Goal: Information Seeking & Learning: Learn about a topic

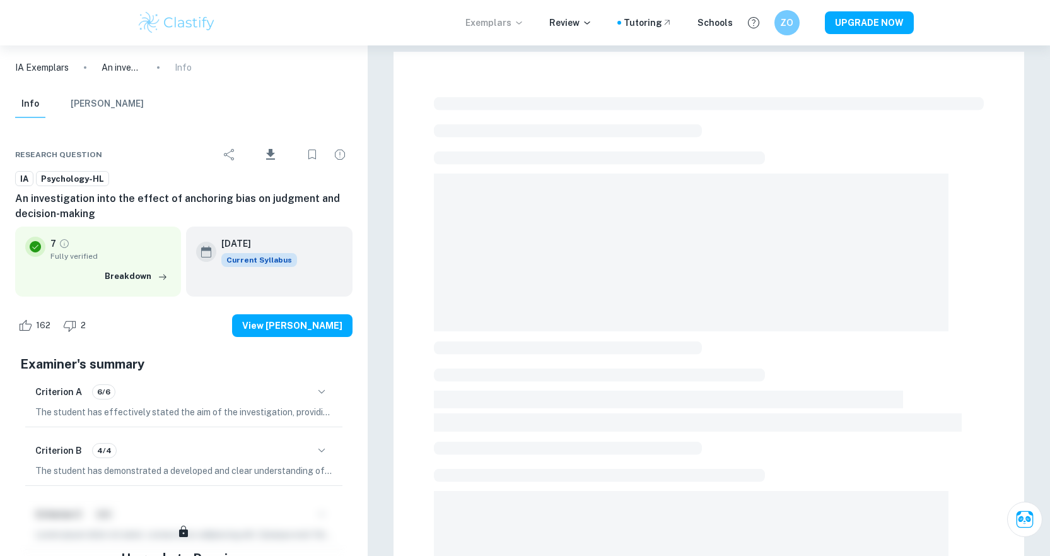
click at [506, 21] on p "Exemplars" at bounding box center [494, 23] width 59 height 14
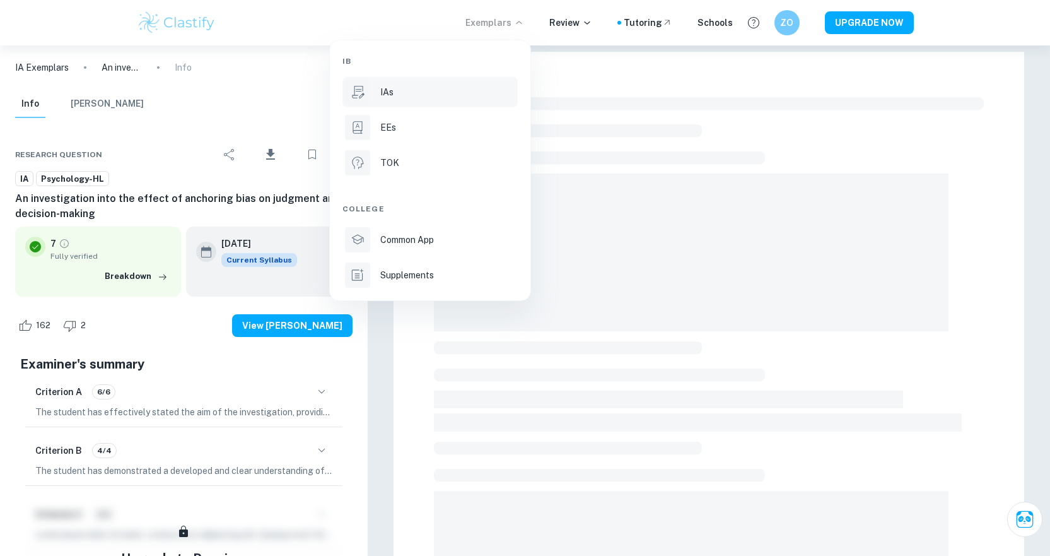
click at [388, 90] on p "IAs" at bounding box center [386, 92] width 13 height 14
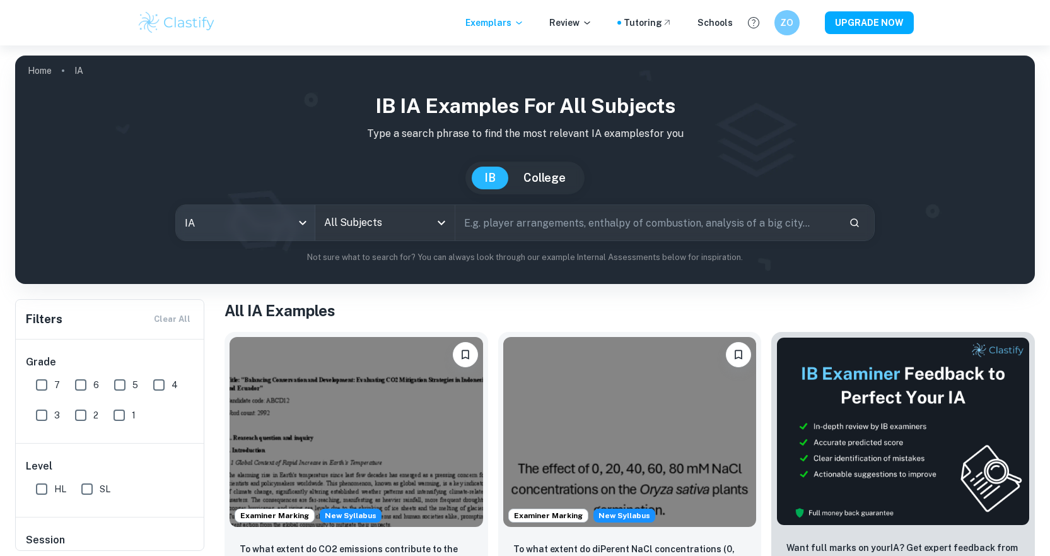
click at [230, 222] on body "We value your privacy We use cookies to enhance your browsing experience, serve…" at bounding box center [525, 323] width 1050 height 556
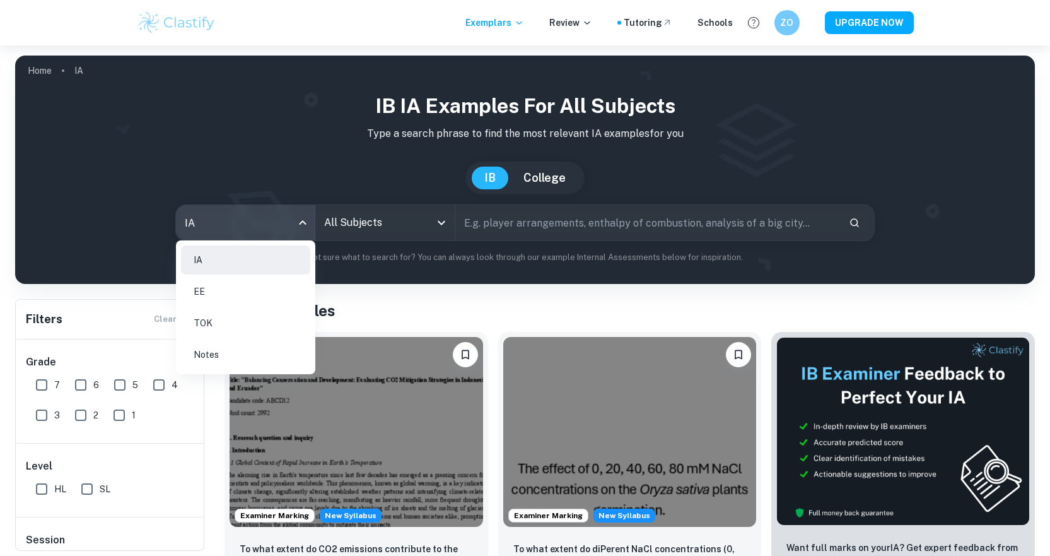
click at [378, 220] on div at bounding box center [525, 278] width 1050 height 556
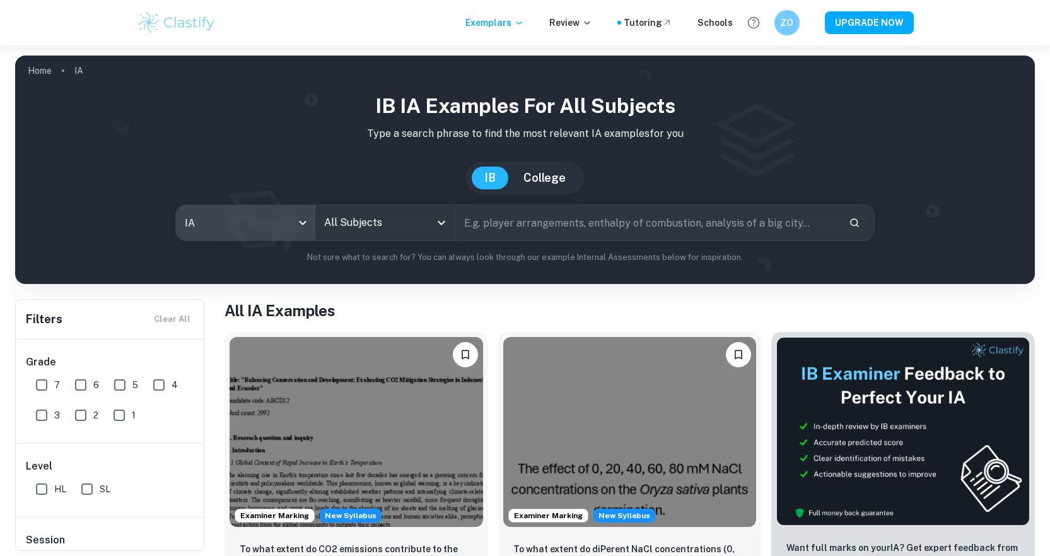
click at [384, 221] on input "All Subjects" at bounding box center [375, 223] width 109 height 24
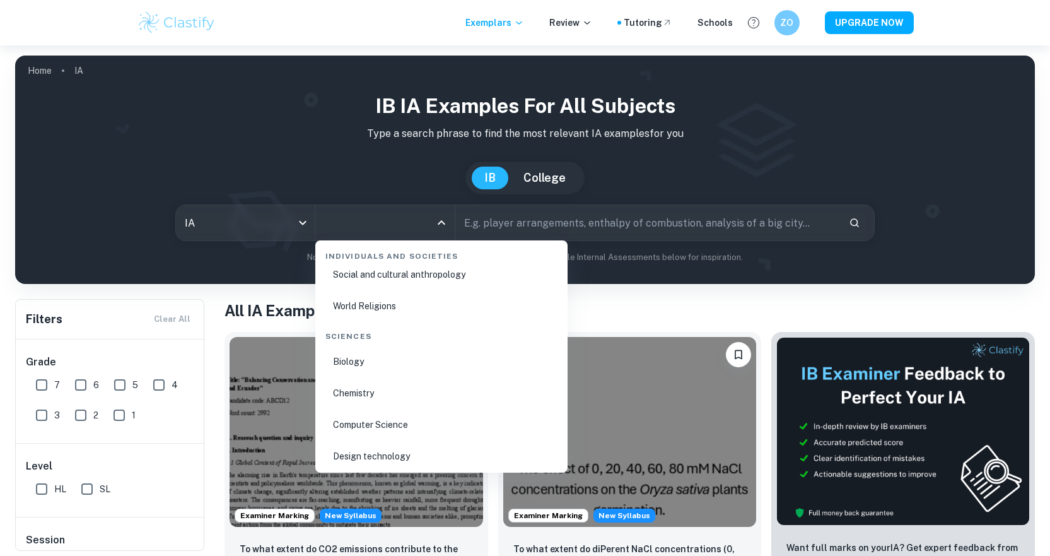
scroll to position [1892, 0]
click at [355, 354] on li "Biology" at bounding box center [441, 358] width 242 height 29
type input "Biology"
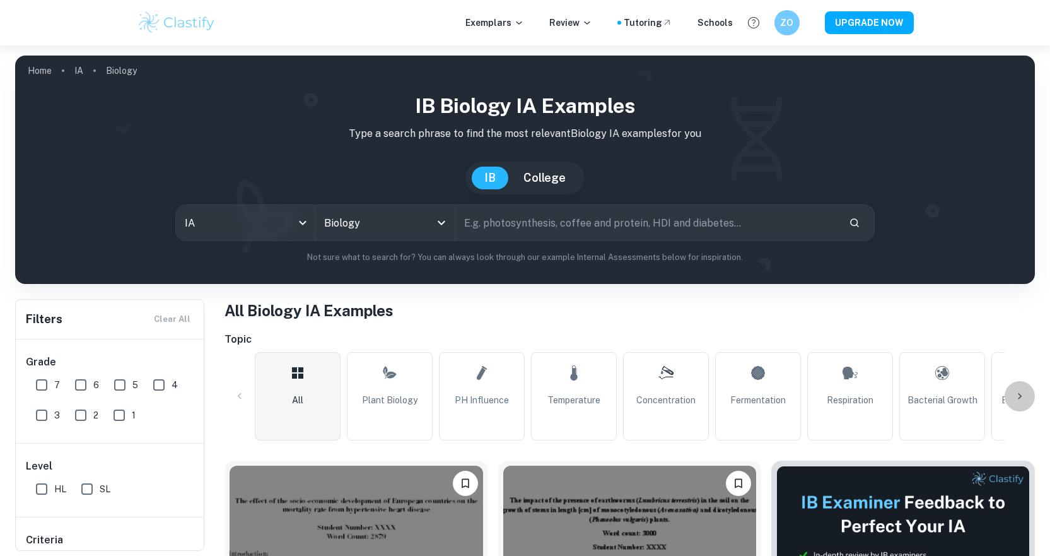
click at [1023, 388] on div at bounding box center [1020, 396] width 30 height 30
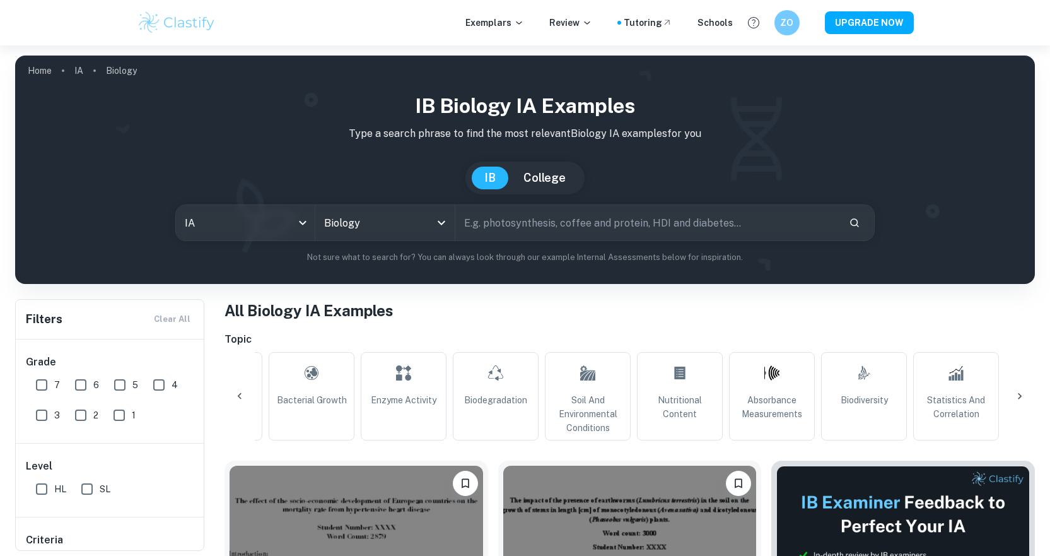
scroll to position [0, 676]
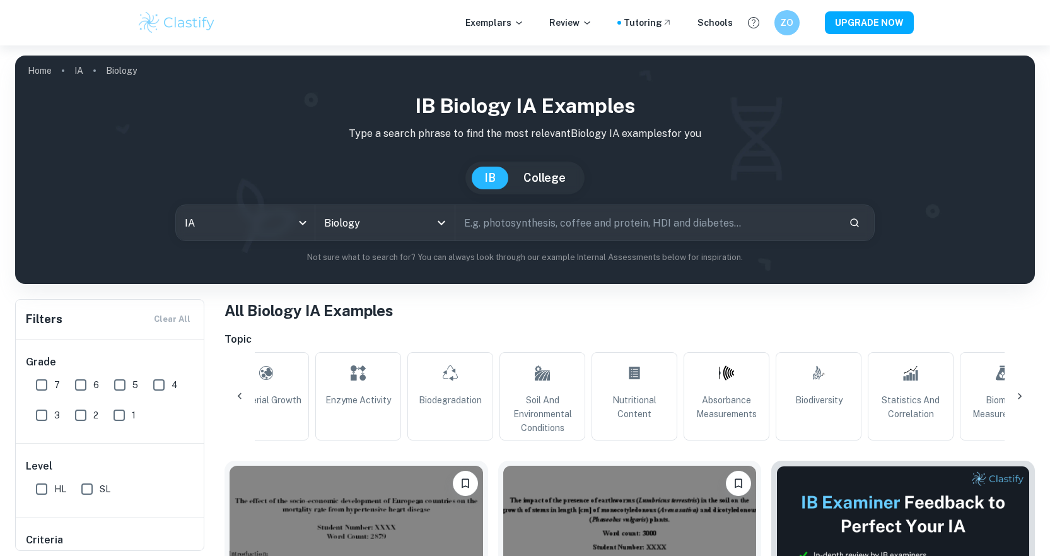
click at [662, 222] on input "text" at bounding box center [647, 222] width 384 height 35
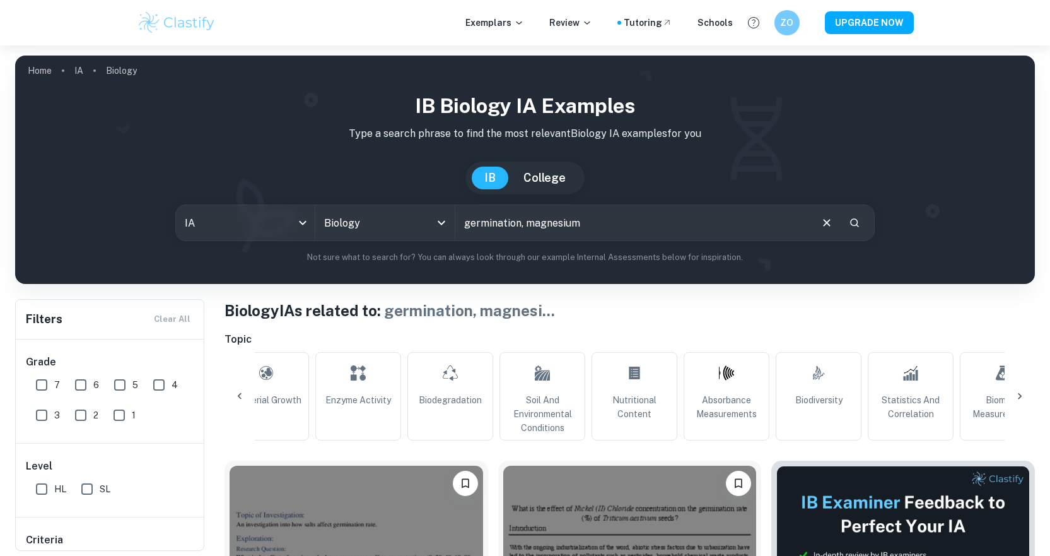
click at [241, 392] on icon at bounding box center [239, 396] width 13 height 13
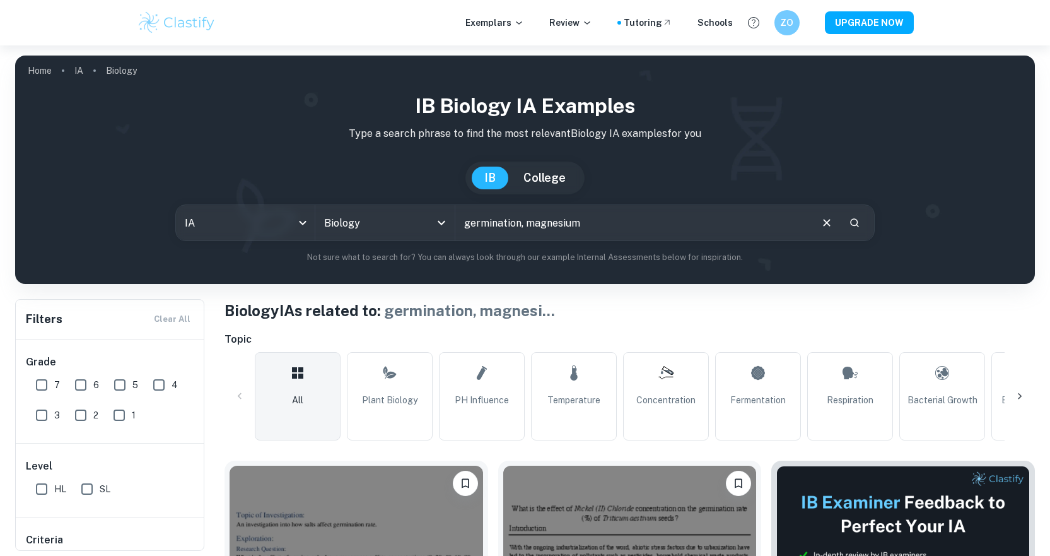
click at [433, 386] on div "All Plant Biology pH Influence Temperature Concentration Fermentation Respirati…" at bounding box center [630, 396] width 750 height 88
drag, startPoint x: 412, startPoint y: 391, endPoint x: 421, endPoint y: 371, distance: 21.2
click at [412, 391] on link "Plant Biology" at bounding box center [390, 396] width 86 height 88
type input "Plant Biology"
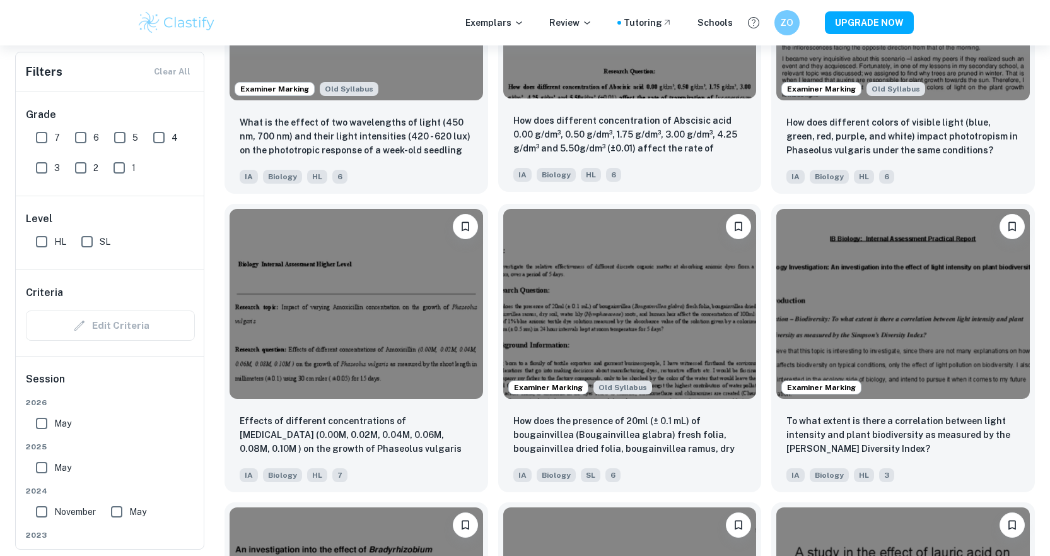
scroll to position [1514, 0]
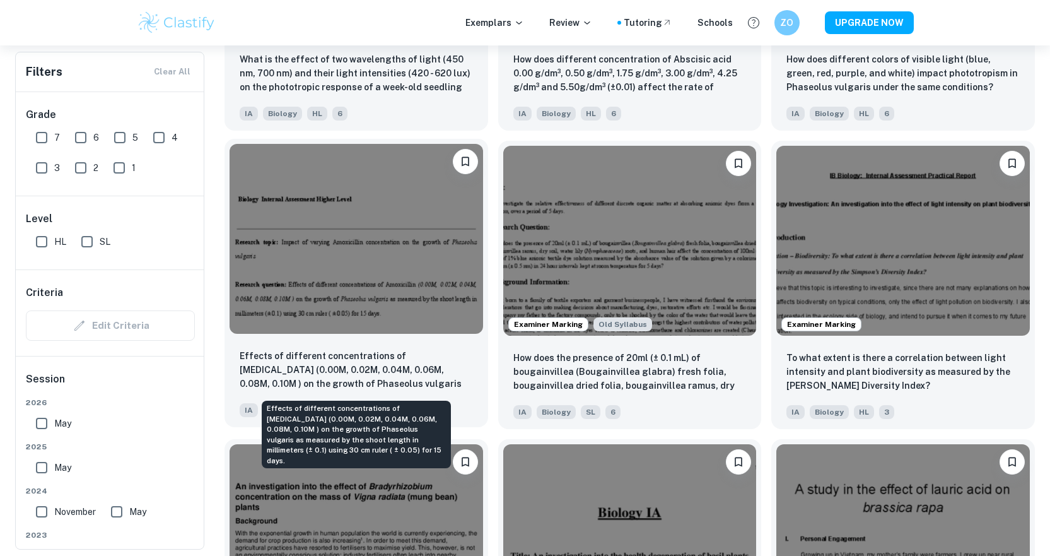
click at [434, 377] on p "Effects of different concentrations of [MEDICAL_DATA] (0.00M, 0.02M, 0.04M, 0.0…" at bounding box center [356, 370] width 233 height 43
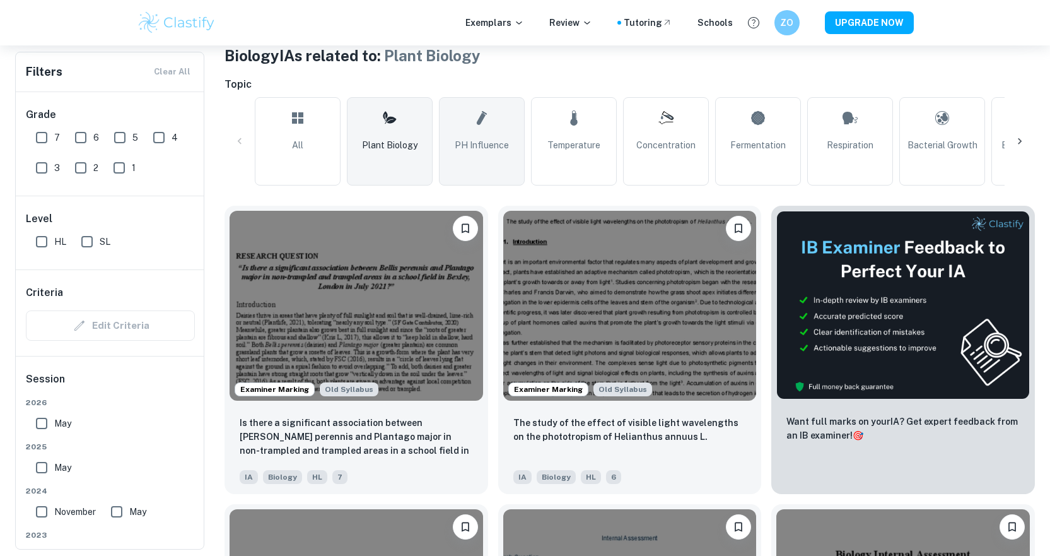
scroll to position [252, 0]
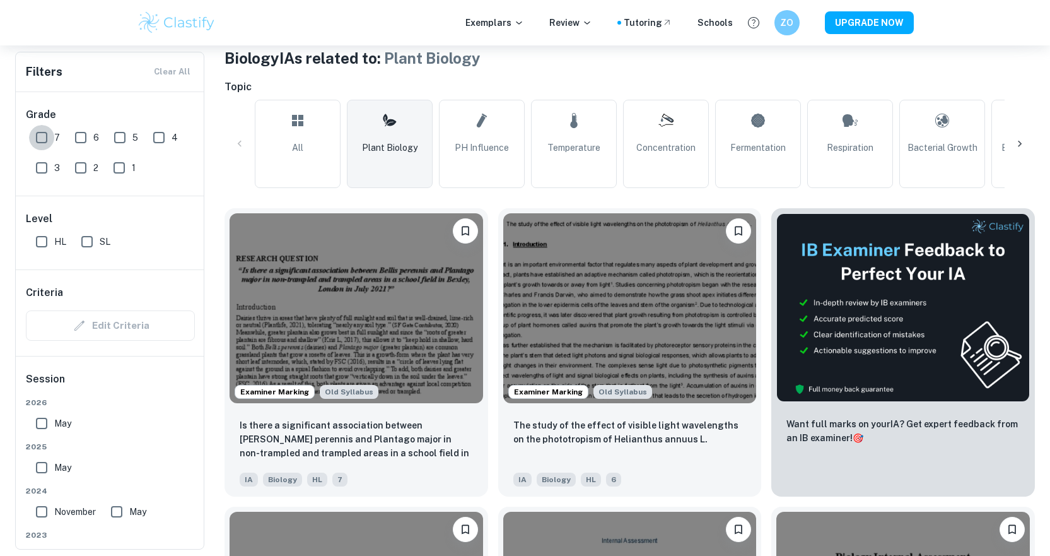
click at [50, 133] on input "7" at bounding box center [41, 137] width 25 height 25
checkbox input "true"
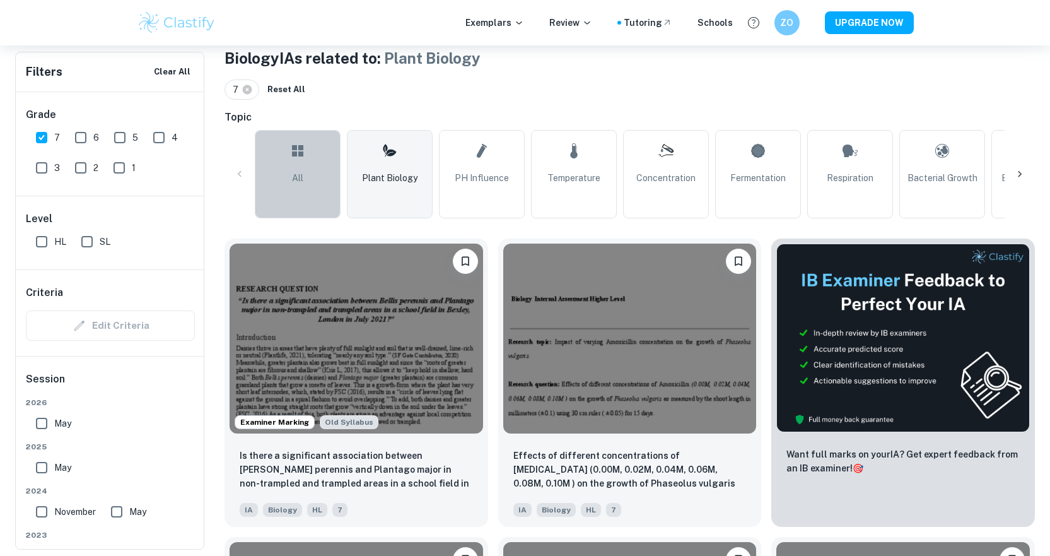
click at [319, 157] on link "All" at bounding box center [298, 174] width 86 height 88
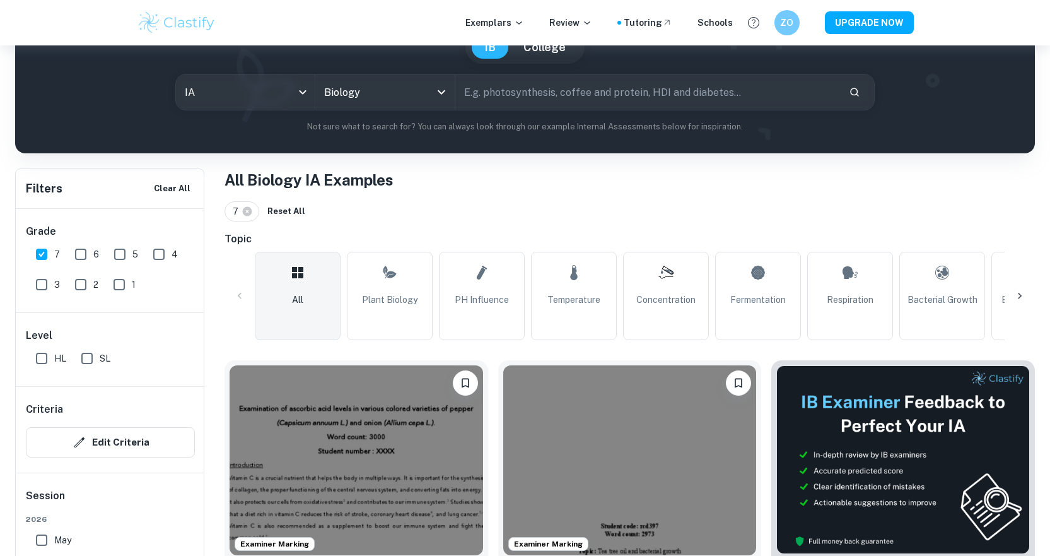
scroll to position [315, 0]
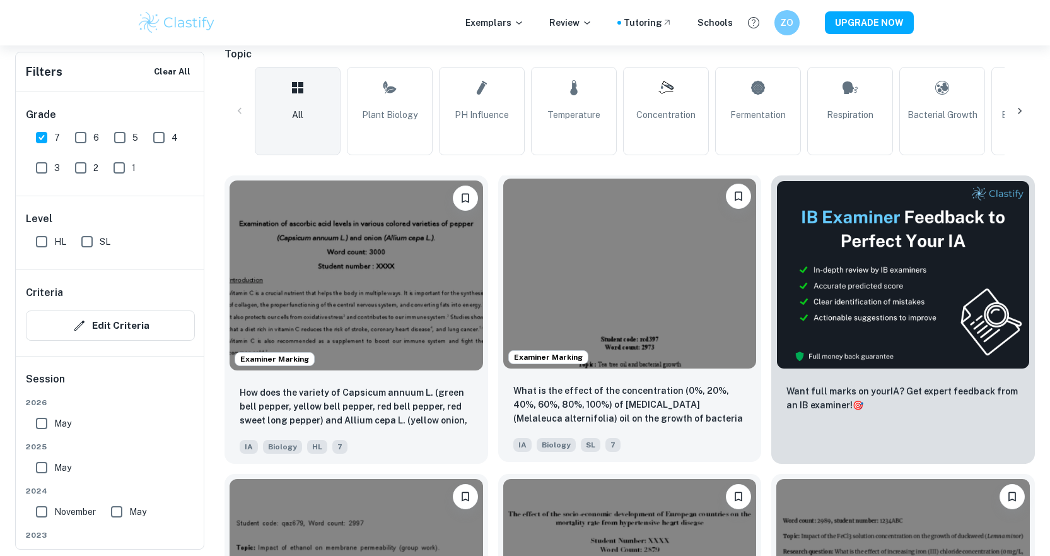
click at [597, 269] on img at bounding box center [630, 273] width 254 height 190
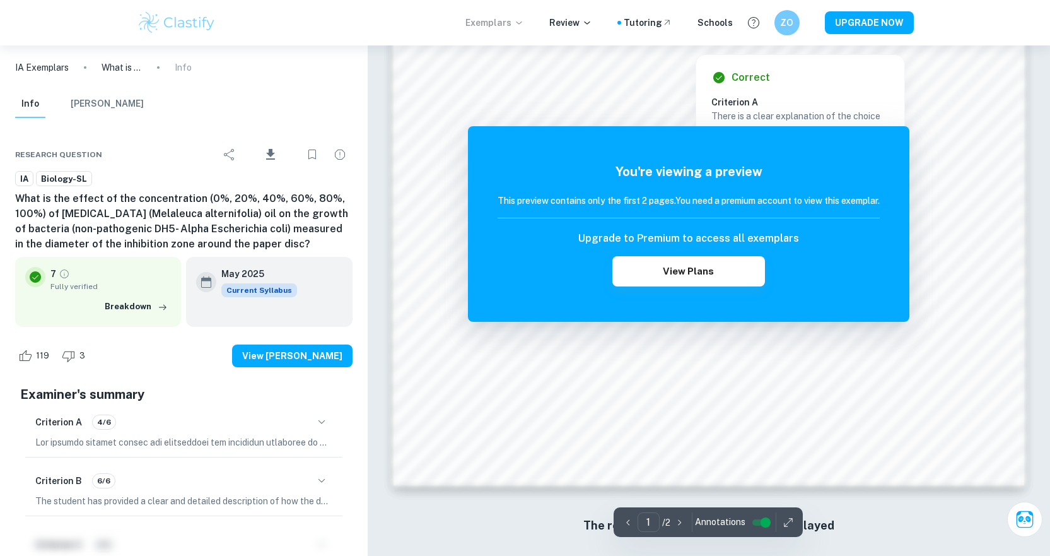
scroll to position [1379, 0]
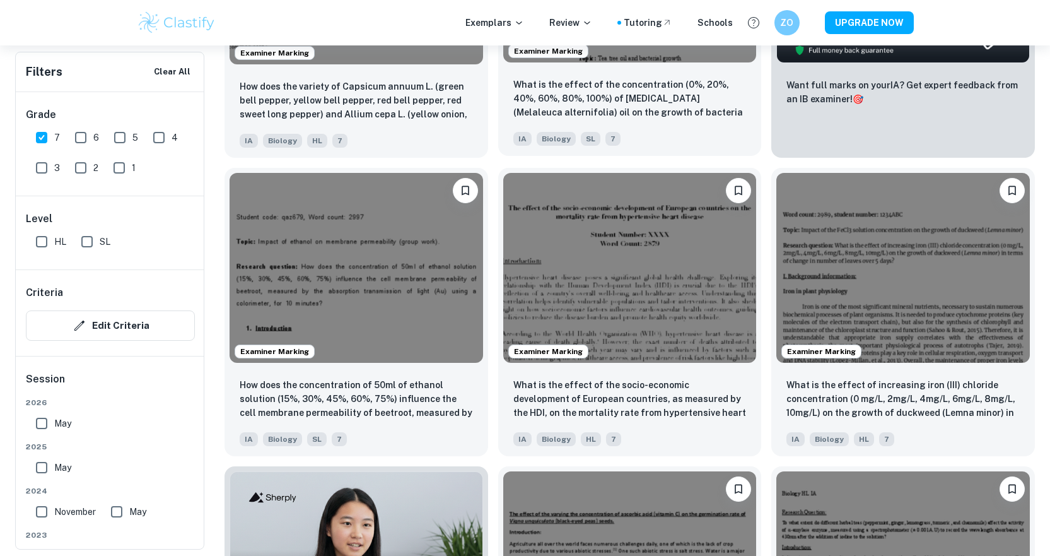
scroll to position [694, 0]
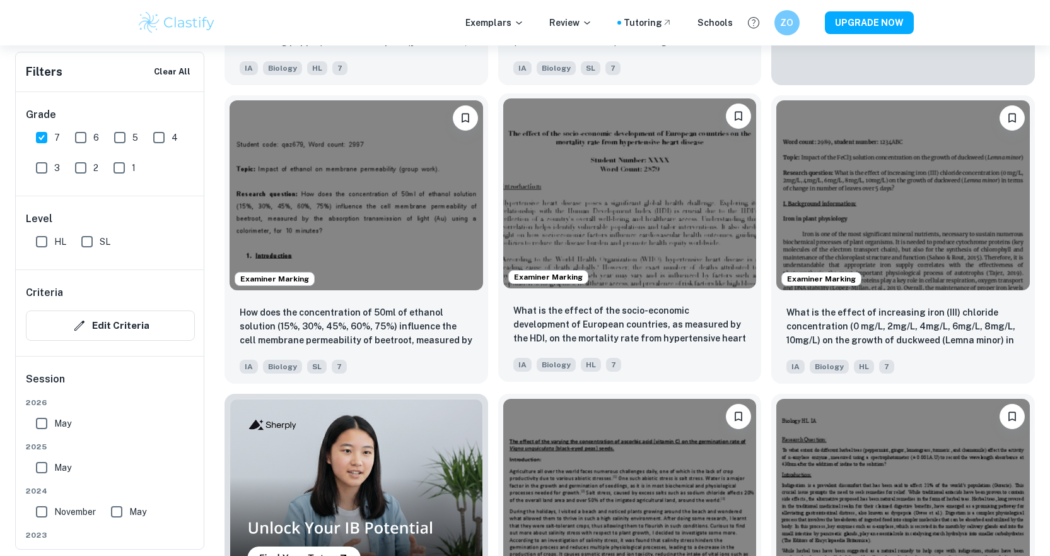
click at [573, 202] on img at bounding box center [630, 193] width 254 height 190
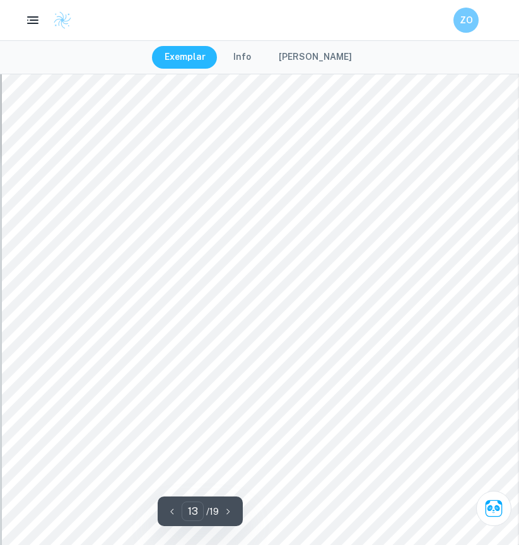
scroll to position [9067, 0]
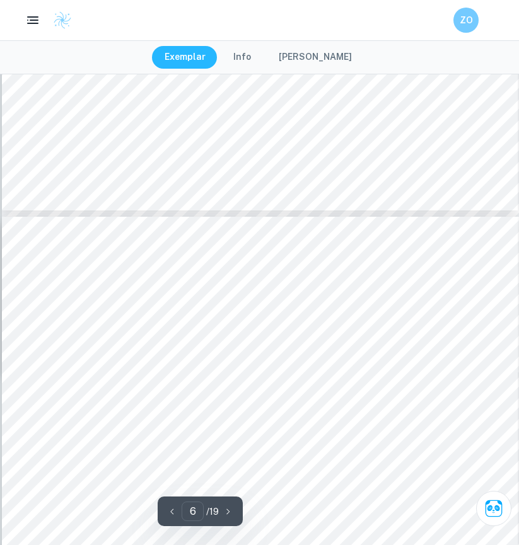
type input "5"
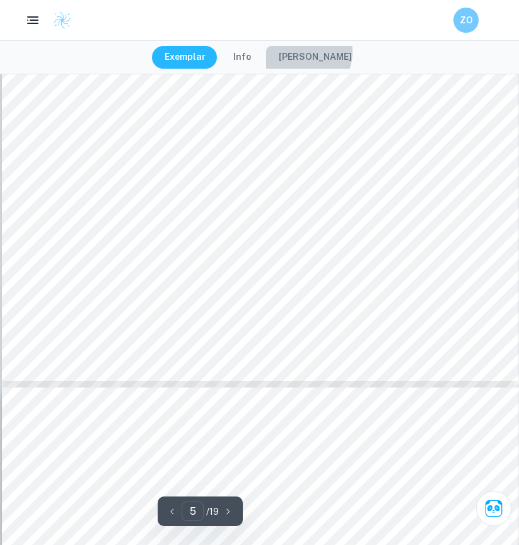
click at [305, 52] on button "[PERSON_NAME]" at bounding box center [315, 57] width 98 height 23
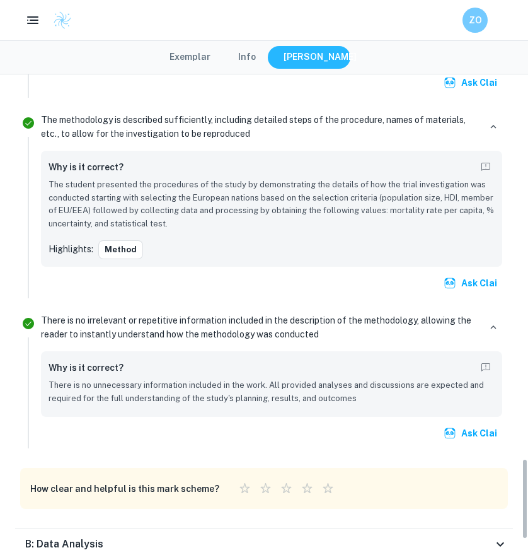
scroll to position [2380, 0]
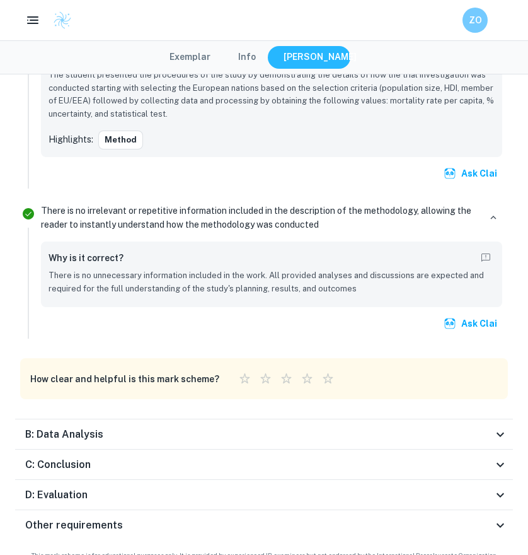
click at [504, 518] on icon at bounding box center [500, 525] width 15 height 15
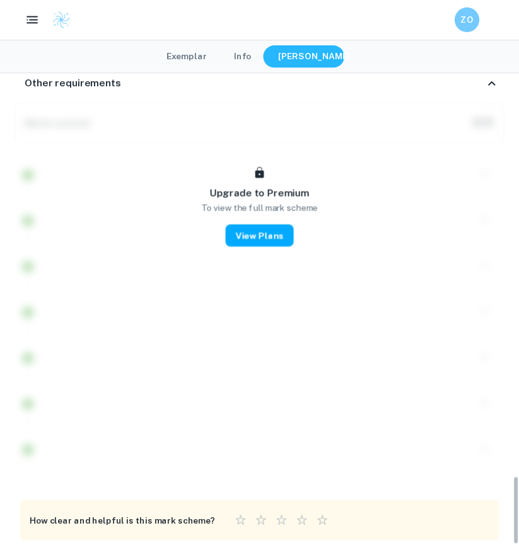
scroll to position [2845, 0]
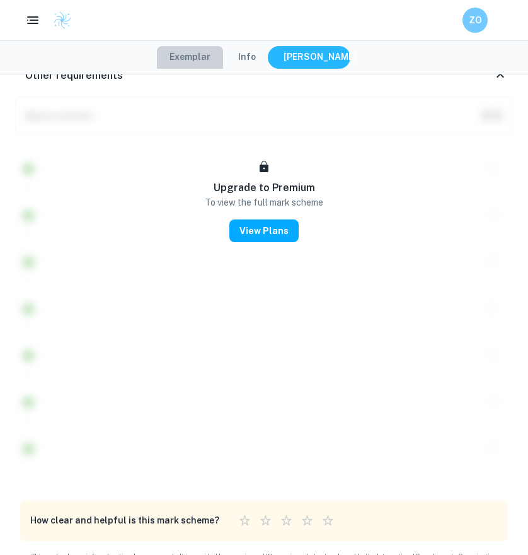
click at [201, 47] on button "Exemplar" at bounding box center [190, 57] width 66 height 23
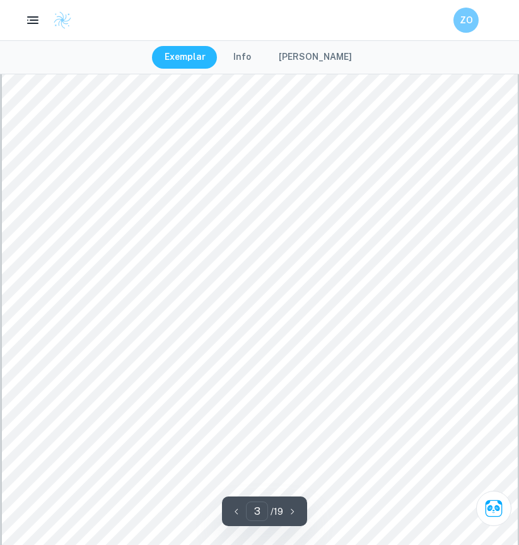
scroll to position [1703, 0]
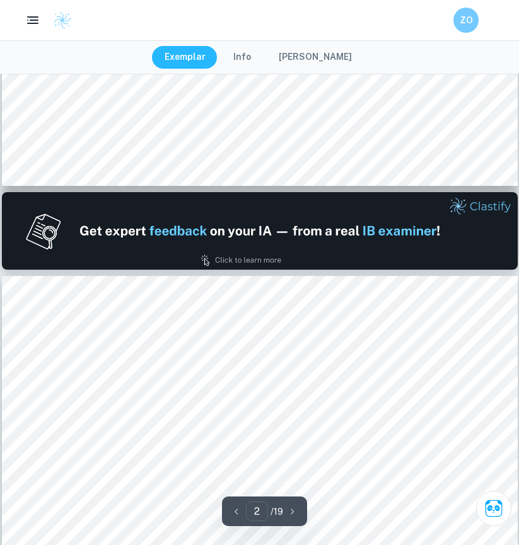
type input "1"
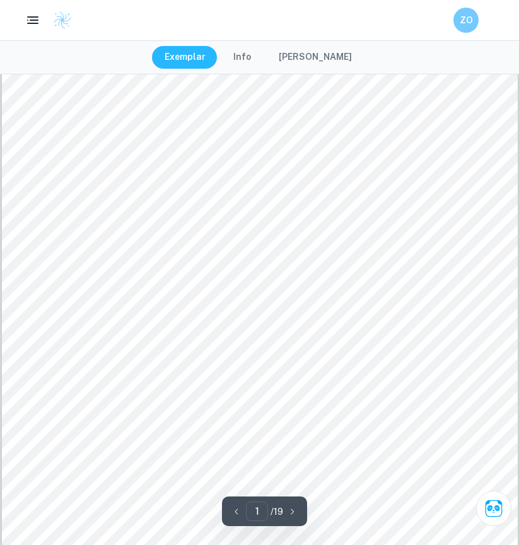
scroll to position [0, 0]
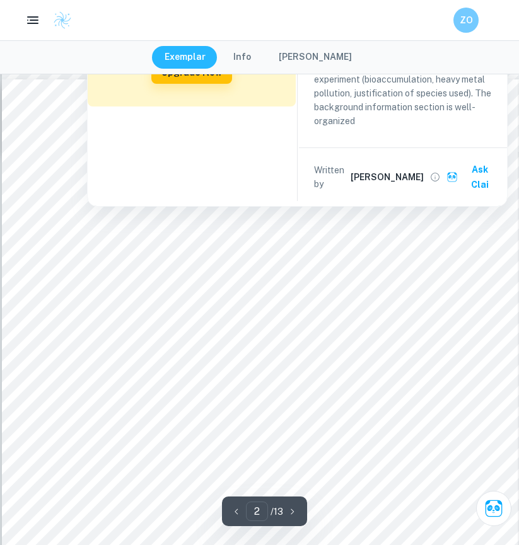
scroll to position [1135, 0]
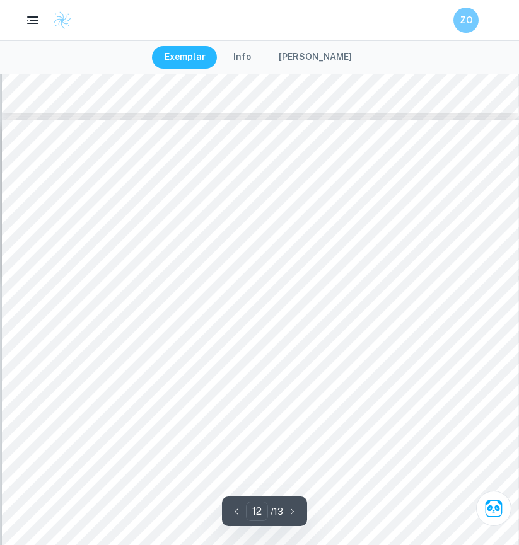
type input "13"
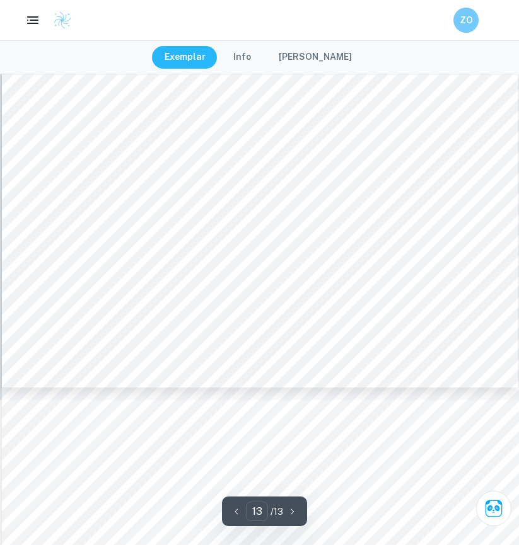
scroll to position [9516, 0]
